Goal: Information Seeking & Learning: Compare options

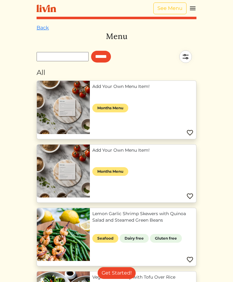
click at [92, 211] on link "Lemon Garlic Shrimp Skewers with Quinoa Salad and Steamed Green Beans" at bounding box center [142, 217] width 101 height 13
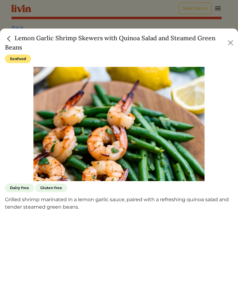
click at [40, 40] on h5 "Lemon Garlic Shrimp Skewers with Quinoa Salad and Steamed Green Beans" at bounding box center [115, 42] width 221 height 19
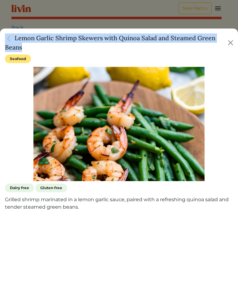
copy div "Lemon Garlic Shrimp Skewers with Quinoa Salad and Steamed Green Beans"
click at [230, 43] on button "Close" at bounding box center [231, 43] width 10 height 10
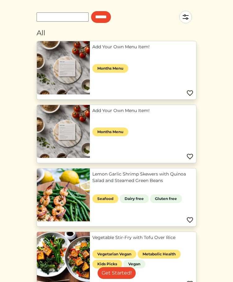
scroll to position [70, 0]
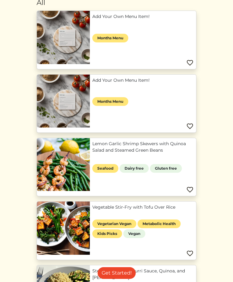
click at [168, 204] on link "Vegetable Stir-Fry with Tofu Over Rice" at bounding box center [142, 207] width 101 height 7
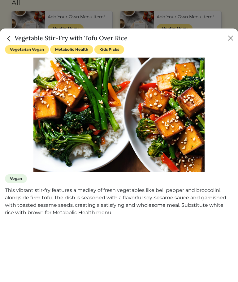
click at [96, 38] on h5 "Vegetable Stir-Fry with Tofu Over Rice" at bounding box center [66, 37] width 123 height 9
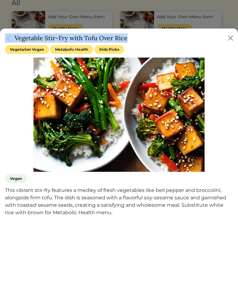
click at [96, 38] on h5 "Vegetable Stir-Fry with Tofu Over Rice" at bounding box center [66, 37] width 123 height 9
copy div "Vegetable Stir-Fry with Tofu Over Rice"
click at [231, 38] on button "Close" at bounding box center [231, 38] width 10 height 10
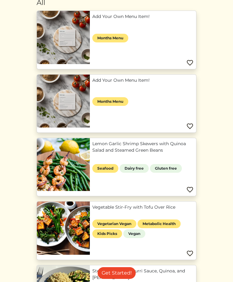
click at [92, 268] on link "Steak with Chimichurri Sauce, Quinoa, and [PERSON_NAME]" at bounding box center [142, 274] width 101 height 13
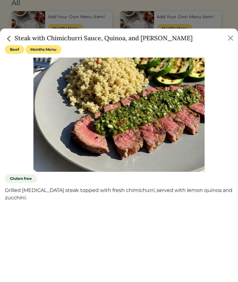
click at [77, 38] on h5 "Steak with Chimichurri Sauce, Quinoa, and [PERSON_NAME]" at bounding box center [99, 37] width 188 height 9
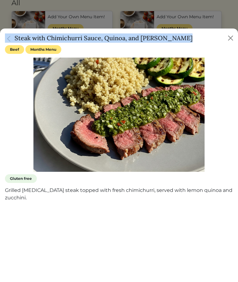
copy div "Steak with Chimichurri Sauce, Quinoa, and [PERSON_NAME]"
click at [232, 33] on button "Close" at bounding box center [231, 38] width 10 height 10
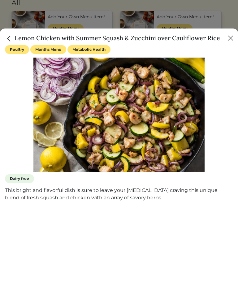
click at [128, 40] on h5 "Lemon Chicken with Summer Squash & Zucchini over Cauliflower Rice" at bounding box center [112, 37] width 215 height 9
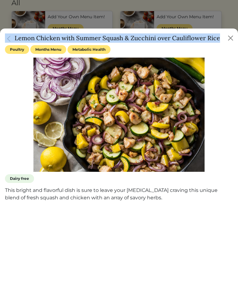
copy div "Lemon Chicken with Summer Squash & Zucchini over Cauliflower Rice"
click at [231, 38] on button "Close" at bounding box center [231, 38] width 10 height 10
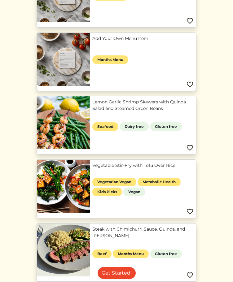
scroll to position [161, 0]
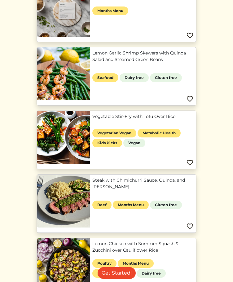
click at [68, 105] on div "Add Your Own Menu Item! Months Menu Add Your Own Menu Item! Months Menu Lemon G…" at bounding box center [116, 208] width 167 height 576
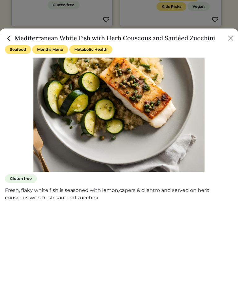
click at [69, 112] on div "Mediterranean White Fish with Herb Couscous and Sautéed Zucchini Seafood Months…" at bounding box center [119, 155] width 238 height 254
click at [69, 112] on img at bounding box center [118, 115] width 171 height 114
click at [70, 113] on img at bounding box center [118, 115] width 171 height 114
click at [97, 37] on h5 "Mediterranean White Fish with Herb Couscous and Sautéed Zucchini" at bounding box center [110, 37] width 210 height 9
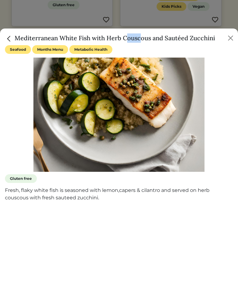
click at [97, 37] on h5 "Mediterranean White Fish with Herb Couscous and Sautéed Zucchini" at bounding box center [110, 37] width 210 height 9
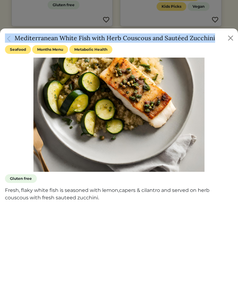
copy div "Mediterranean White Fish with Herb Couscous and Sautéed Zucchini"
click at [231, 39] on button "Close" at bounding box center [231, 38] width 10 height 10
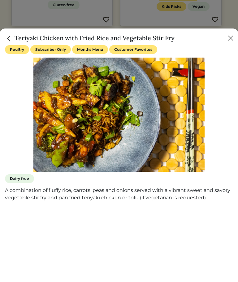
click at [101, 38] on h5 "Teriyaki Chicken with Fried Rice and Vegetable Stir Fry" at bounding box center [90, 37] width 170 height 9
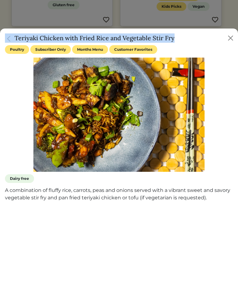
copy div "Teriyaki Chicken with Fried Rice and Vegetable Stir Fry"
click at [232, 38] on button "Close" at bounding box center [231, 38] width 10 height 10
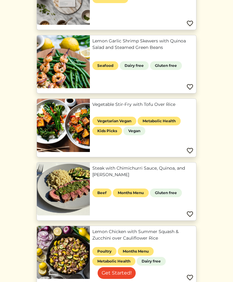
scroll to position [188, 0]
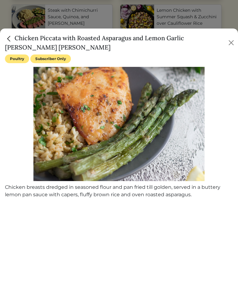
click at [107, 38] on h5 "Chicken Piccata with Roasted Asparagus and Lemon Garlic [PERSON_NAME] [PERSON_N…" at bounding box center [116, 42] width 222 height 19
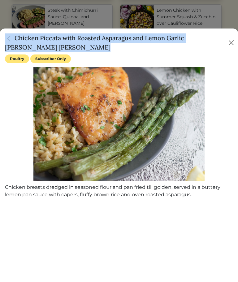
copy div "Chicken Piccata with Roasted Asparagus and Lemon Garlic [PERSON_NAME] [PERSON_N…"
click at [230, 41] on button "Close" at bounding box center [231, 43] width 9 height 10
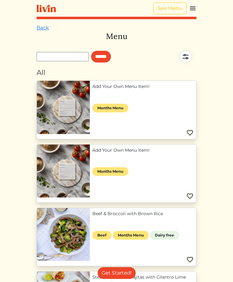
click at [92, 211] on link "Beef & Broccoli with Brown Rice" at bounding box center [142, 214] width 101 height 7
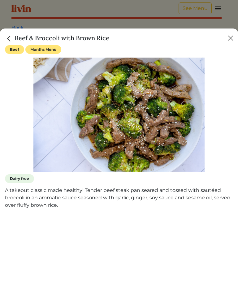
click at [62, 38] on h5 "Beef & Broccoli with Brown Rice" at bounding box center [57, 37] width 104 height 9
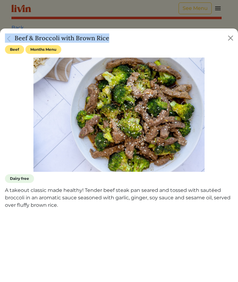
copy div "Beef & Broccoli with Brown Rice"
click at [228, 37] on button "Close" at bounding box center [231, 38] width 10 height 10
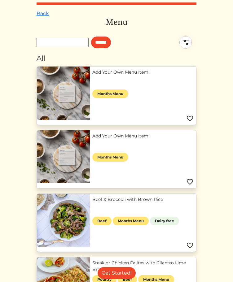
scroll to position [32, 0]
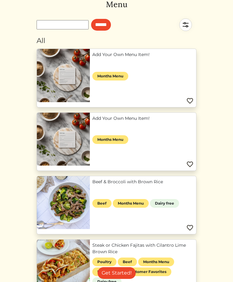
click at [181, 242] on link "Steak or Chicken Fajitas with Cilantro Lime Brown Rice" at bounding box center [142, 248] width 101 height 13
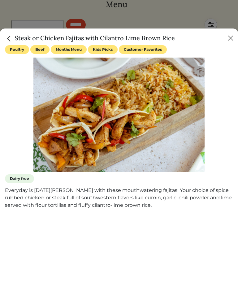
click at [148, 40] on h5 "Steak or Chicken Fajitas with Cilantro Lime Brown Rice" at bounding box center [90, 37] width 170 height 9
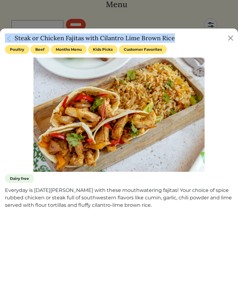
copy div "Steak or Chicken Fajitas with Cilantro Lime Brown Rice"
click at [230, 38] on button "Close" at bounding box center [231, 38] width 10 height 10
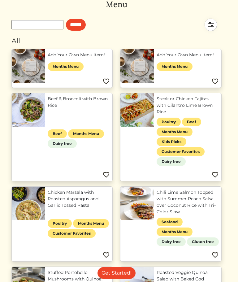
click at [230, 250] on body "See Menu Log In Book a Chef Become a Chef Browse Menu Back Menu ****** All Add …" at bounding box center [119, 109] width 223 height 282
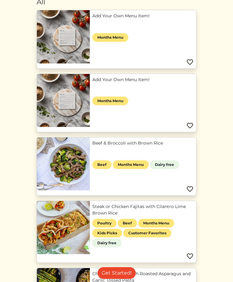
scroll to position [121, 0]
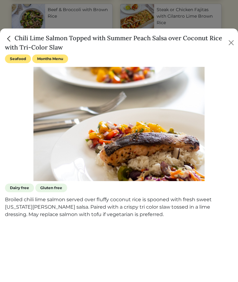
click at [146, 41] on h5 "Chili Lime Salmon Topped with Summer Peach Salsa over Coconut Rice with Tri-Col…" at bounding box center [116, 42] width 222 height 19
drag, startPoint x: 81, startPoint y: 45, endPoint x: 15, endPoint y: 37, distance: 67.1
click at [15, 37] on h5 "Chili Lime Salmon Topped with Summer Peach Salsa over Coconut Rice with Tri-Col…" at bounding box center [116, 42] width 222 height 19
copy h5 "Chili Lime Salmon Topped with Summer Peach Salsa over Coconut Rice with Tri-Col…"
click at [233, 46] on button "Close" at bounding box center [231, 43] width 9 height 10
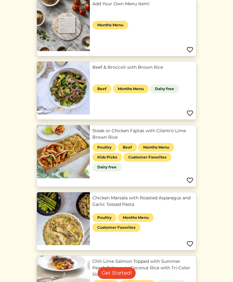
scroll to position [184, 0]
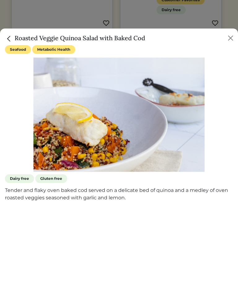
click at [117, 38] on h5 "Roasted Veggie Quinoa Salad with Baked Cod" at bounding box center [75, 37] width 140 height 9
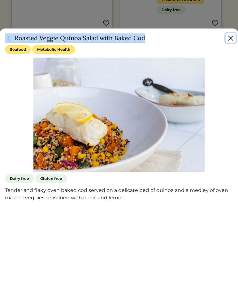
click at [230, 38] on button "Close" at bounding box center [231, 38] width 10 height 10
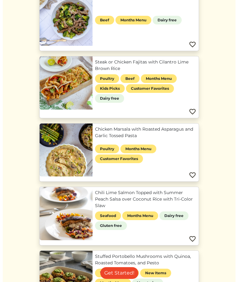
scroll to position [252, 0]
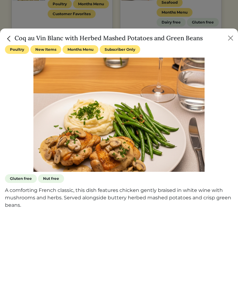
click at [80, 40] on h5 "Coq au Vin Blanc with Herbed Mashed Potatoes and Green Beans" at bounding box center [104, 37] width 198 height 9
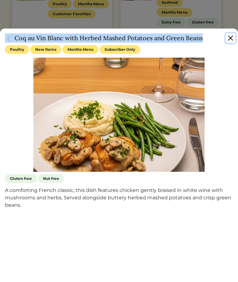
click at [234, 41] on button "Close" at bounding box center [231, 38] width 10 height 10
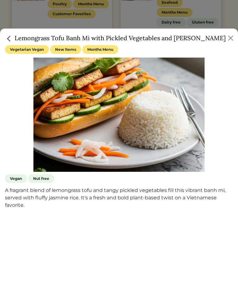
click at [95, 37] on h5 "Lemongrass Tofu Banh Mi with Pickled Vegetables and [PERSON_NAME]" at bounding box center [115, 37] width 221 height 9
click at [233, 40] on button "Close" at bounding box center [231, 38] width 10 height 10
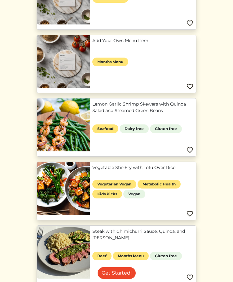
scroll to position [219, 0]
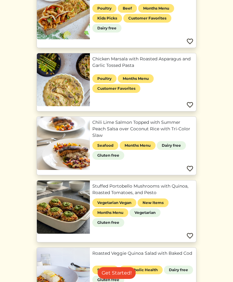
scroll to position [367, 0]
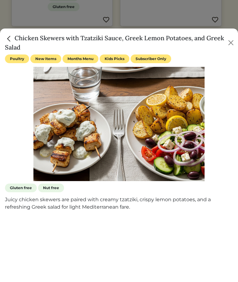
drag, startPoint x: 126, startPoint y: 34, endPoint x: 125, endPoint y: 38, distance: 3.6
click at [126, 34] on h5 "Chicken Skewers with Tzatziki Sauce, Greek Lemon Potatoes, and Greek Salad" at bounding box center [115, 42] width 221 height 19
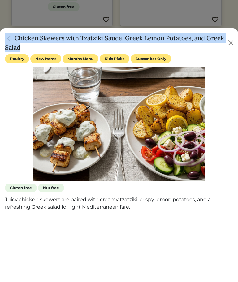
copy div "Chicken Skewers with Tzatziki Sauce, Greek Lemon Potatoes, and Greek Salad"
click at [231, 42] on button "Close" at bounding box center [231, 43] width 10 height 10
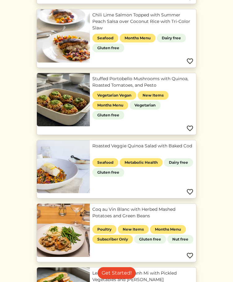
scroll to position [423, 0]
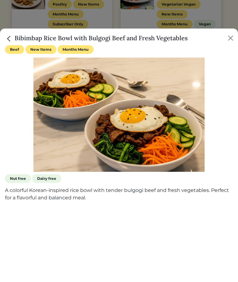
click at [156, 38] on h5 "Bibimbap Rice Bowl with Bulgogi Beef and Fresh Vegetables" at bounding box center [96, 37] width 183 height 9
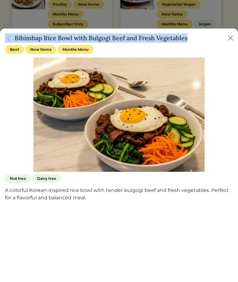
copy div "Bibimbap Rice Bowl with Bulgogi Beef and Fresh Vegetables"
click at [231, 38] on button "Close" at bounding box center [231, 38] width 10 height 10
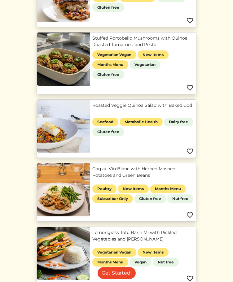
scroll to position [451, 0]
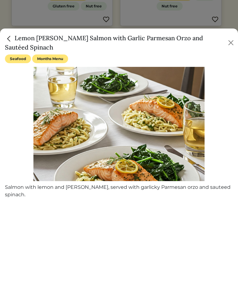
click at [161, 38] on h5 "Lemon [PERSON_NAME] Salmon with Garlic Parmesan Orzo and Sautéed Spinach" at bounding box center [116, 42] width 222 height 19
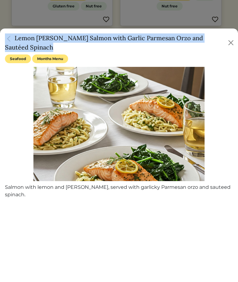
copy div "Lemon [PERSON_NAME] Salmon with Garlic Parmesan Orzo and Sautéed Spinach"
click at [230, 38] on button "Close" at bounding box center [231, 43] width 9 height 10
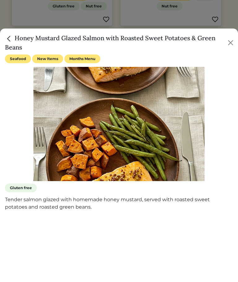
click at [131, 36] on h5 "Honey Mustard Glazed Salmon with Roasted Sweet Potatoes & Green Beans" at bounding box center [115, 42] width 221 height 19
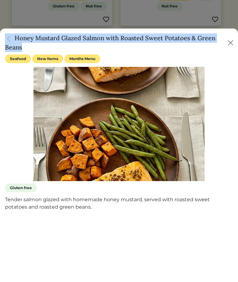
copy div "Honey Mustard Glazed Salmon with Roasted Sweet Potatoes & Green Beans"
click at [228, 43] on button "Close" at bounding box center [231, 43] width 10 height 10
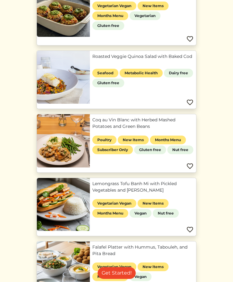
scroll to position [520, 0]
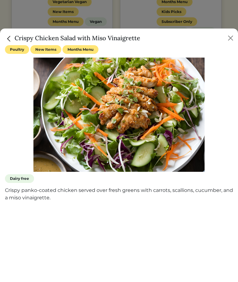
click at [121, 37] on h5 "Crispy Chicken Salad with Miso Vinaigrette" at bounding box center [72, 37] width 135 height 9
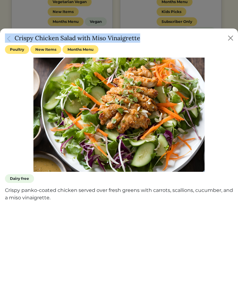
copy div "Crispy Chicken Salad with Miso Vinaigrette"
click at [230, 37] on button "Close" at bounding box center [231, 38] width 10 height 10
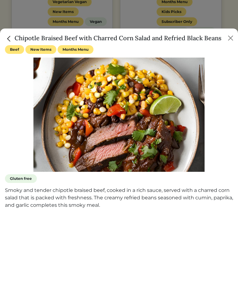
click at [108, 37] on h5 "Chipotle Braised Beef with Charred Corn Salad and Refried Black Beans" at bounding box center [113, 37] width 217 height 9
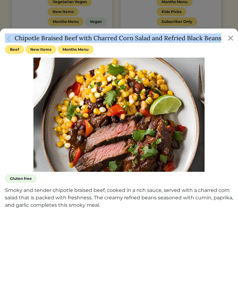
copy div "Chipotle Braised Beef with Charred Corn Salad and Refried Black Beans"
click at [230, 37] on button "Close" at bounding box center [231, 38] width 10 height 10
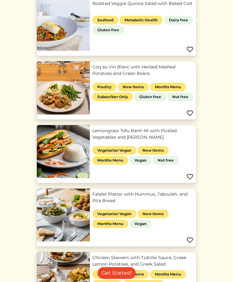
scroll to position [554, 0]
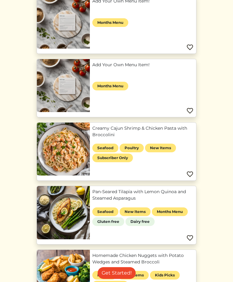
scroll to position [45, 0]
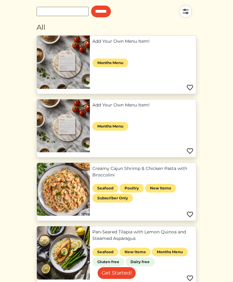
click at [184, 229] on link "Pan-Seared Tilapia with Lemon Quinoa and Steamed Asparagus" at bounding box center [142, 235] width 101 height 13
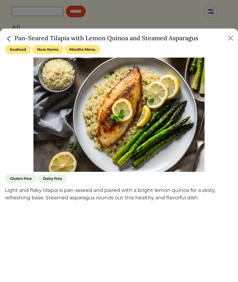
click at [141, 38] on h5 "Pan-Seared Tilapia with Lemon Quinoa and Steamed Asparagus" at bounding box center [101, 37] width 193 height 9
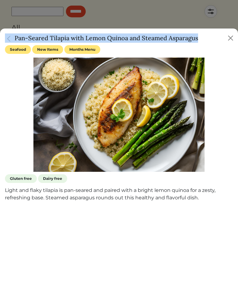
copy div "Pan-Seared Tilapia with Lemon Quinoa and Steamed Asparagus"
click at [233, 41] on button "Close" at bounding box center [231, 38] width 10 height 10
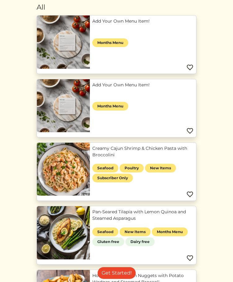
scroll to position [89, 0]
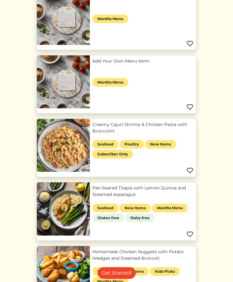
click at [92, 249] on link "Homemade Chicken Nuggets with Potato Wedges and Steamed Broccoli" at bounding box center [142, 255] width 101 height 13
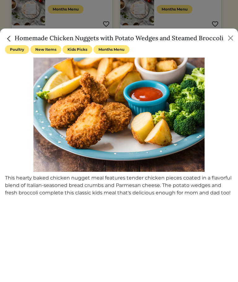
click at [98, 40] on h5 "Homemade Chicken Nuggets with Potato Wedges and Steamed Broccoli" at bounding box center [114, 37] width 219 height 9
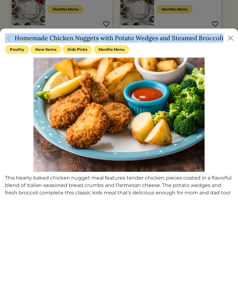
copy div "Homemade Chicken Nuggets with Potato Wedges and Steamed Broccoli"
click at [231, 39] on button "Close" at bounding box center [231, 38] width 10 height 10
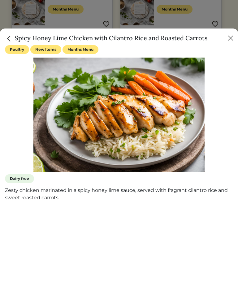
click at [180, 41] on h5 "Spicy Honey Lime Chicken with Cilantro Rice and Roasted Carrots" at bounding box center [106, 37] width 203 height 9
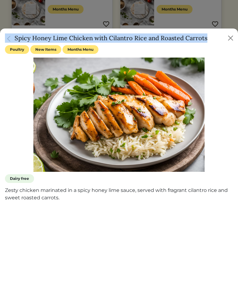
copy div "Spicy Honey Lime Chicken with Cilantro Rice and Roasted Carrots"
click at [231, 37] on button "Close" at bounding box center [231, 38] width 10 height 10
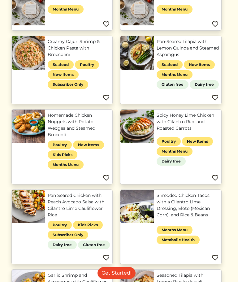
click at [231, 193] on html "See Menu Log In Book a Chef Become a Chef Browse Menu Back Menu ****** All Add …" at bounding box center [119, 52] width 238 height 282
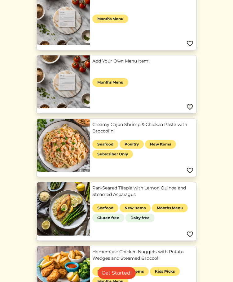
click at [200, 182] on div "Pan-Seared Tilapia with Lemon Quinoa and Steamed Asparagus Seafood New Items Mo…" at bounding box center [116, 211] width 167 height 59
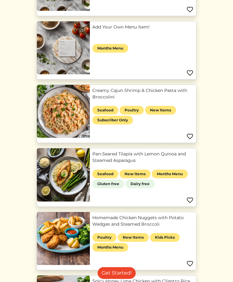
scroll to position [180, 0]
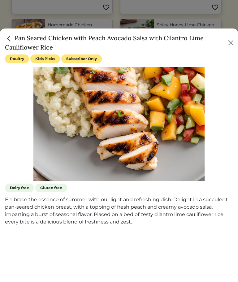
click at [123, 40] on h5 "Pan Seared Chicken with Peach Avocado Salsa with Cilantro Lime Cauliflower Rice" at bounding box center [116, 42] width 222 height 19
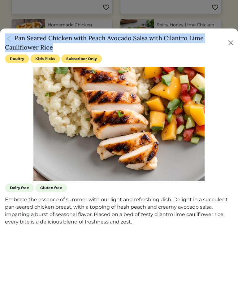
copy div "Pan Seared Chicken with Peach Avocado Salsa with Cilantro Lime Cauliflower Rice"
click at [233, 42] on button "Close" at bounding box center [231, 43] width 9 height 10
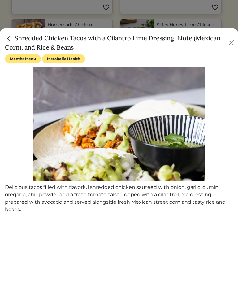
click at [157, 38] on h5 "Shredded Chicken Tacos with a Cilantro Lime Dressing, Elote (Mexican Corn), and…" at bounding box center [116, 42] width 222 height 19
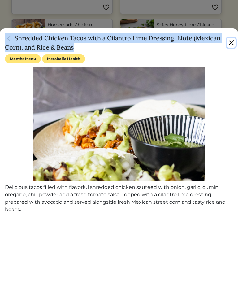
click at [231, 46] on button "Close" at bounding box center [231, 43] width 9 height 10
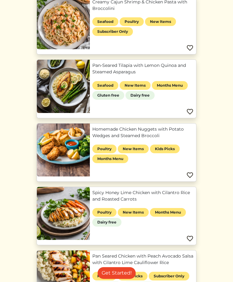
scroll to position [252, 0]
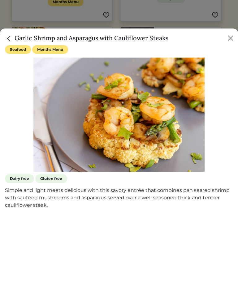
click at [101, 36] on h5 "Garlic Shrimp and Asparagus with Cauliflower Steaks" at bounding box center [87, 37] width 164 height 9
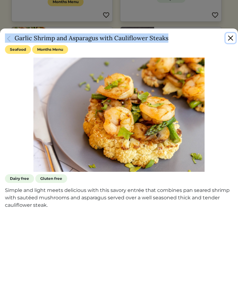
click at [230, 40] on button "Close" at bounding box center [231, 38] width 10 height 10
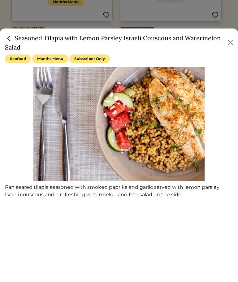
click at [145, 41] on h5 "Seasoned Tilapia with Lemon Parsley Israeli Couscous and Watermelon Salad" at bounding box center [115, 42] width 221 height 19
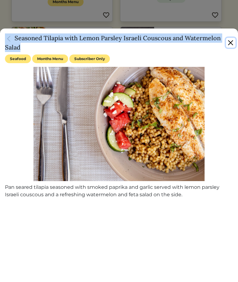
click at [230, 46] on button "Close" at bounding box center [231, 43] width 10 height 10
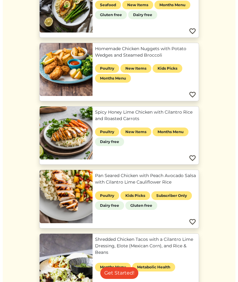
scroll to position [338, 0]
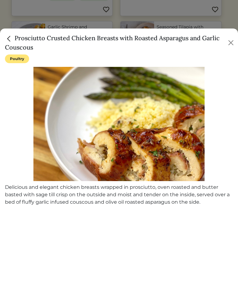
click at [103, 41] on h5 "Prosciutto Crusted Chicken Breasts with Roasted Asparagus and Garlic Couscous" at bounding box center [116, 42] width 222 height 19
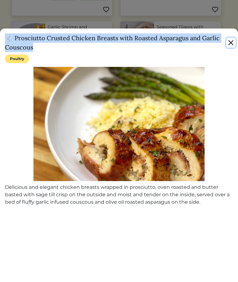
click at [229, 43] on button "Close" at bounding box center [231, 43] width 9 height 10
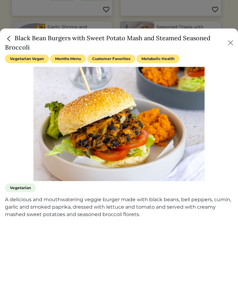
click at [141, 37] on h5 "Black Bean Burgers with Sweet Potato Mash and Steamed Seasoned Broccoli" at bounding box center [115, 42] width 221 height 19
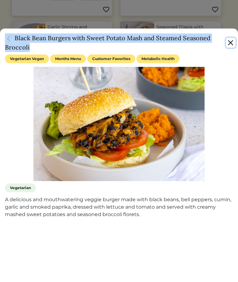
click at [231, 46] on button "Close" at bounding box center [231, 43] width 10 height 10
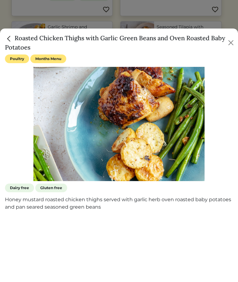
click at [133, 42] on h5 "Roasted Chicken Thighs with Garlic Green Beans and Oven Roasted Baby Potatoes" at bounding box center [116, 42] width 222 height 19
click at [134, 38] on h5 "Roasted Chicken Thighs with Garlic Green Beans and Oven Roasted Baby Potatoes" at bounding box center [116, 42] width 222 height 19
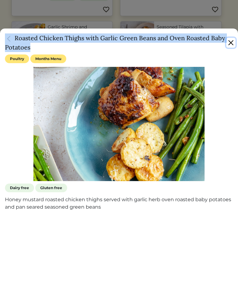
click at [231, 42] on button "Close" at bounding box center [231, 43] width 9 height 10
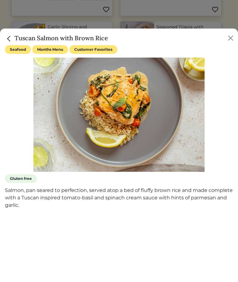
click at [96, 37] on h5 "Tuscan Salmon with Brown Rice" at bounding box center [56, 37] width 103 height 9
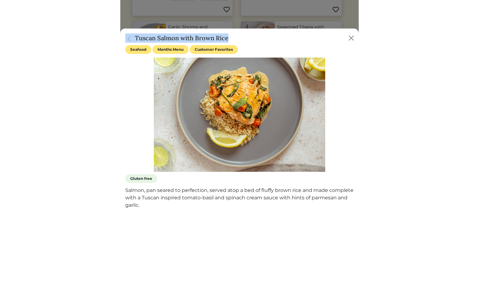
scroll to position [321, 0]
